Goal: Information Seeking & Learning: Find specific fact

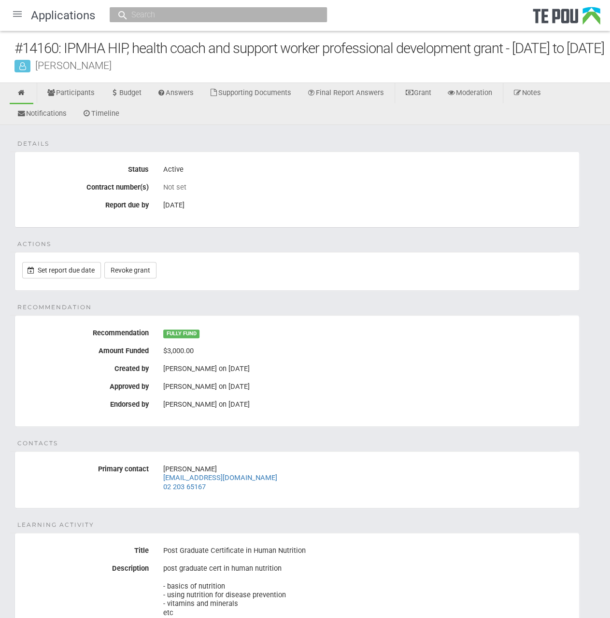
click at [264, 168] on div "Details Status Active Contract number(s) Not set Report due by [DATE] Actions S…" at bounding box center [305, 440] width 610 height 631
click at [175, 15] on input "text" at bounding box center [213, 15] width 170 height 10
paste input "Aneta Bisaga"
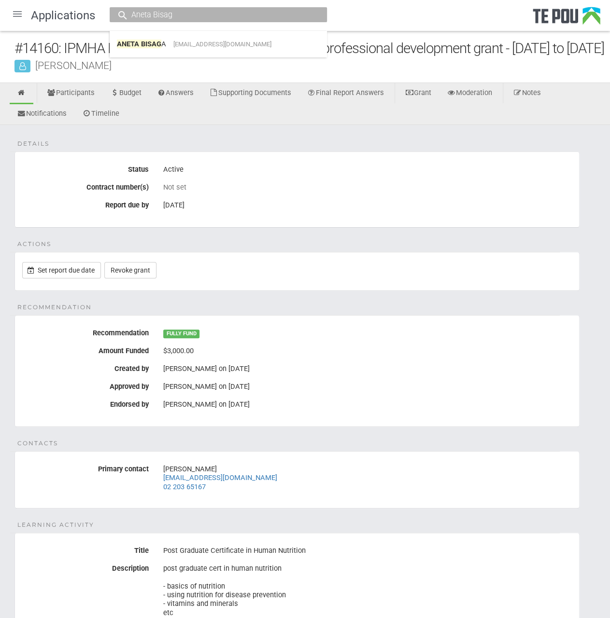
type input "Aneta Bisag"
click at [210, 43] on div "Applications Aneta Bisag ANETA BISAG A anetabisaga1@gmail.com #14160: IPMHA HIP…" at bounding box center [305, 378] width 610 height 756
click at [210, 18] on input "Aneta Bisag" at bounding box center [213, 15] width 170 height 10
click at [171, 44] on link "ANETA BISAG A anetabisaga1@gmail.com" at bounding box center [218, 44] width 203 height 15
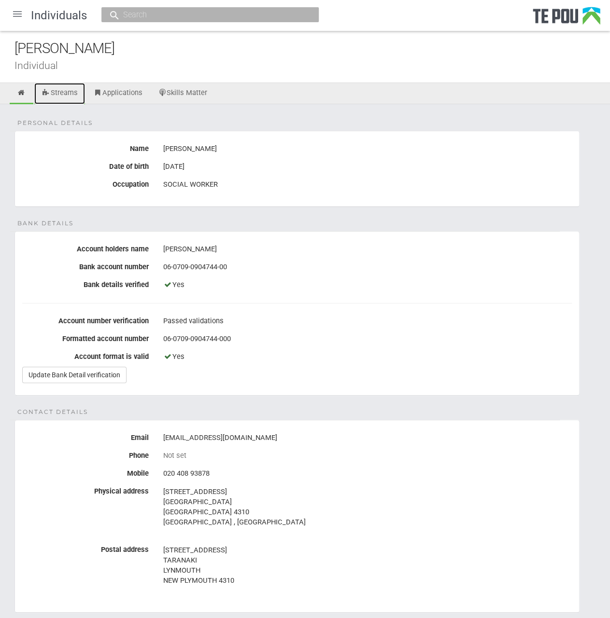
click at [68, 89] on link "Streams" at bounding box center [59, 93] width 51 height 21
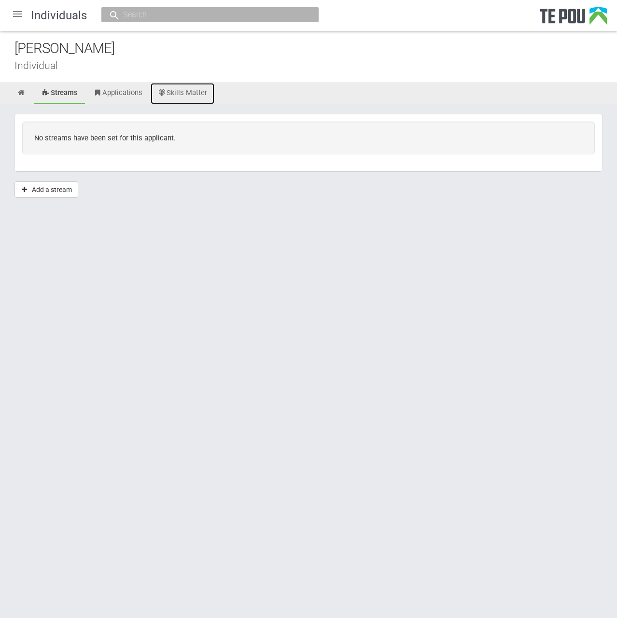
click at [200, 89] on link "Skills Matter" at bounding box center [183, 93] width 64 height 21
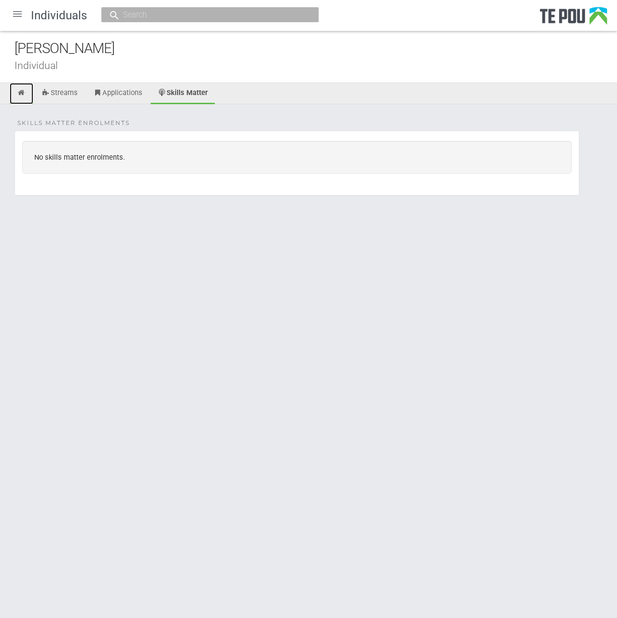
click at [29, 93] on link at bounding box center [22, 93] width 24 height 21
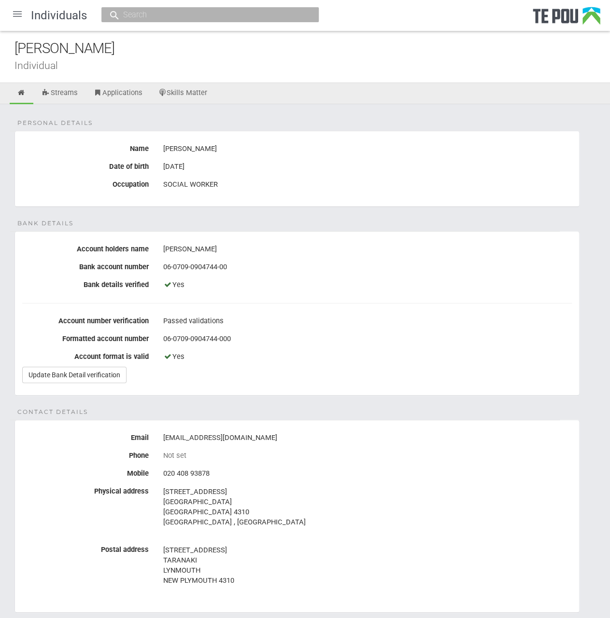
click at [186, 27] on div "Individuals" at bounding box center [305, 15] width 610 height 31
click at [191, 19] on input "text" at bounding box center [205, 15] width 170 height 10
paste input "Aneta.Bisaga@tdhb.org.nz"
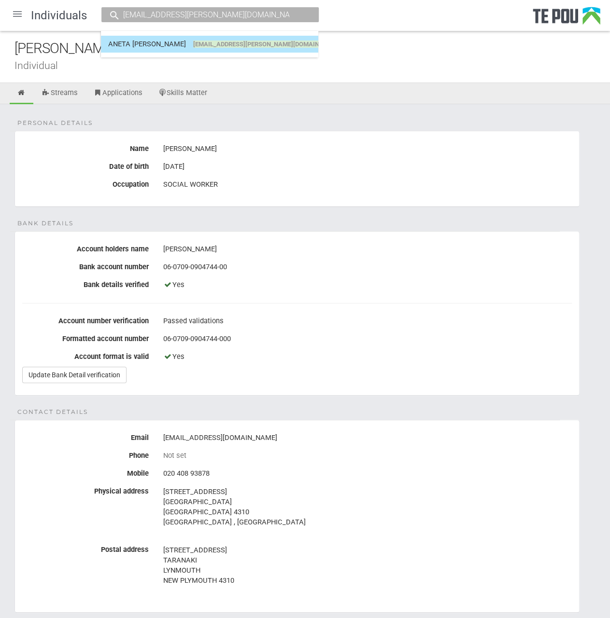
type input "Aneta.Bisaga@tdhb.org.nz"
click at [244, 42] on span "aneta.bisaga@tdhb.org.nz" at bounding box center [267, 44] width 148 height 7
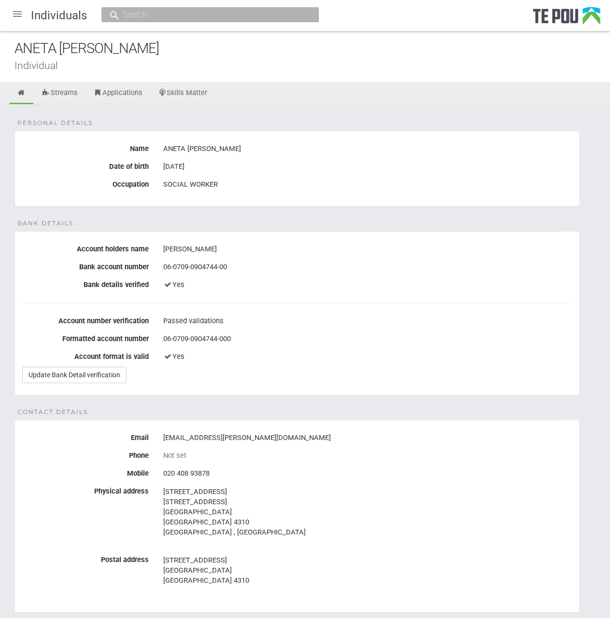
click at [282, 396] on div "Personal details Name ANETA ANNA BISAGA Date of birth 23 Jan 1979 Occupation SO…" at bounding box center [305, 531] width 610 height 855
click at [201, 92] on link "Skills Matter" at bounding box center [183, 93] width 64 height 21
